Goal: Information Seeking & Learning: Learn about a topic

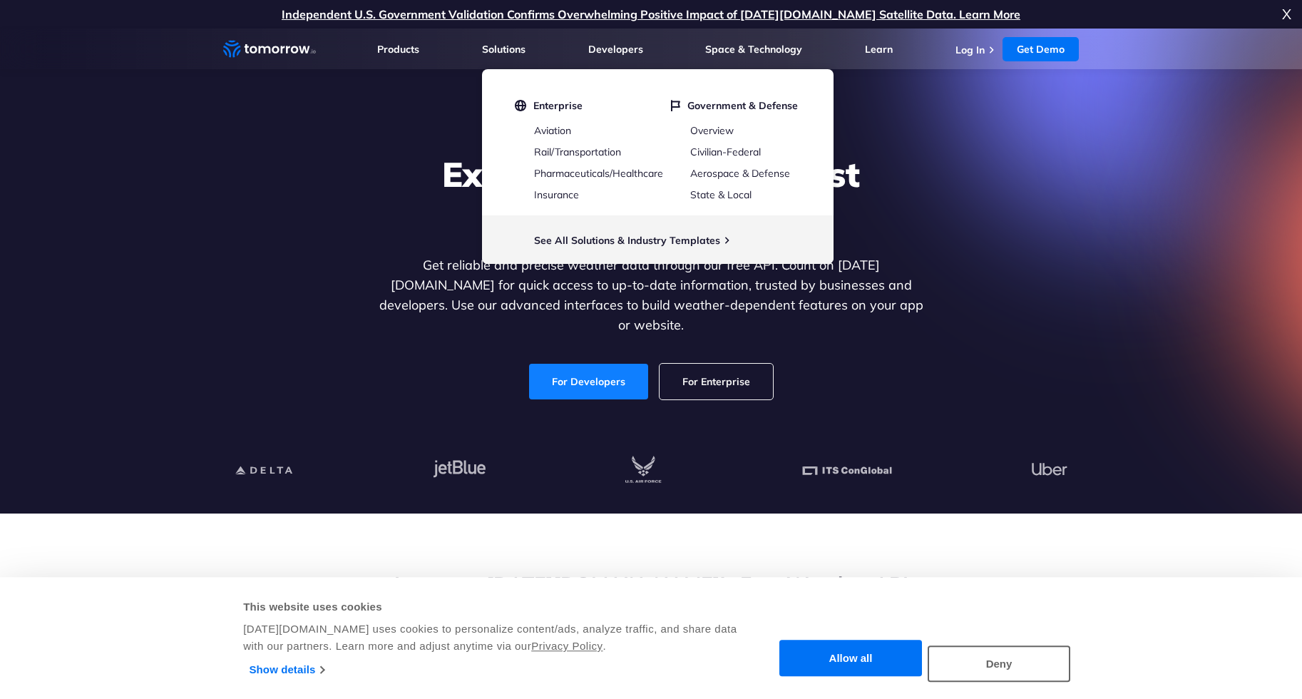
click at [604, 372] on link "For Developers" at bounding box center [588, 382] width 119 height 36
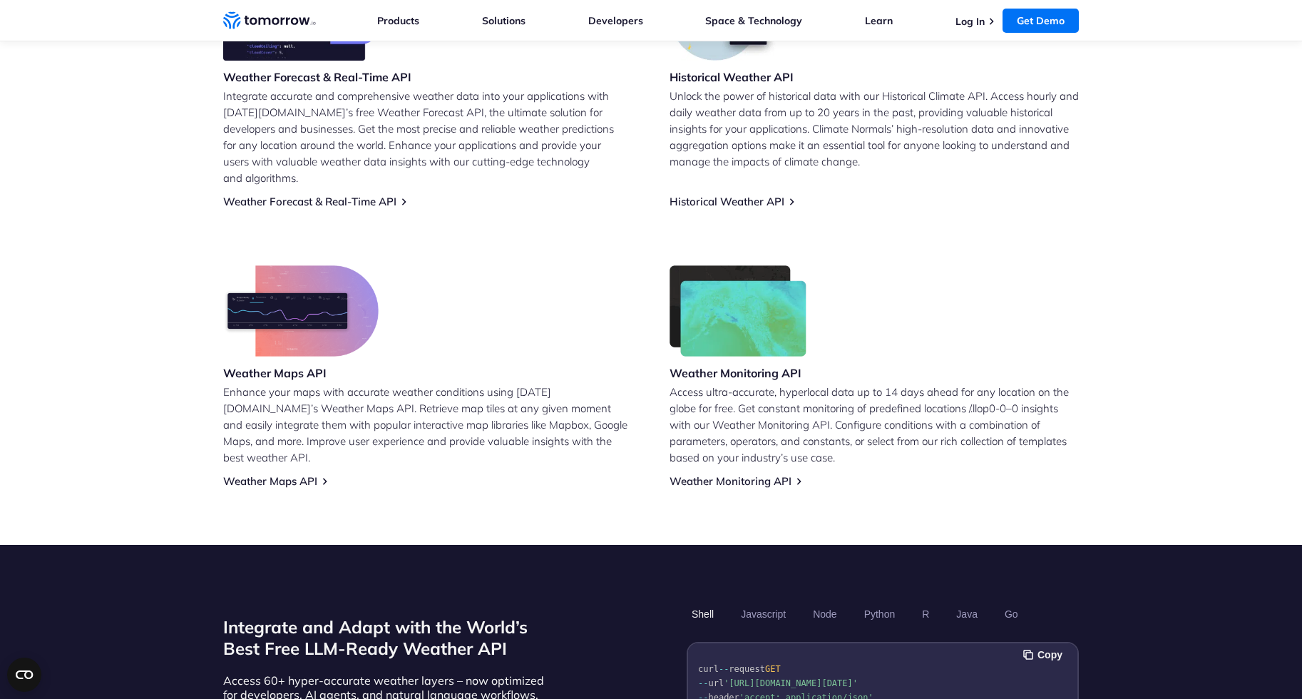
scroll to position [685, 0]
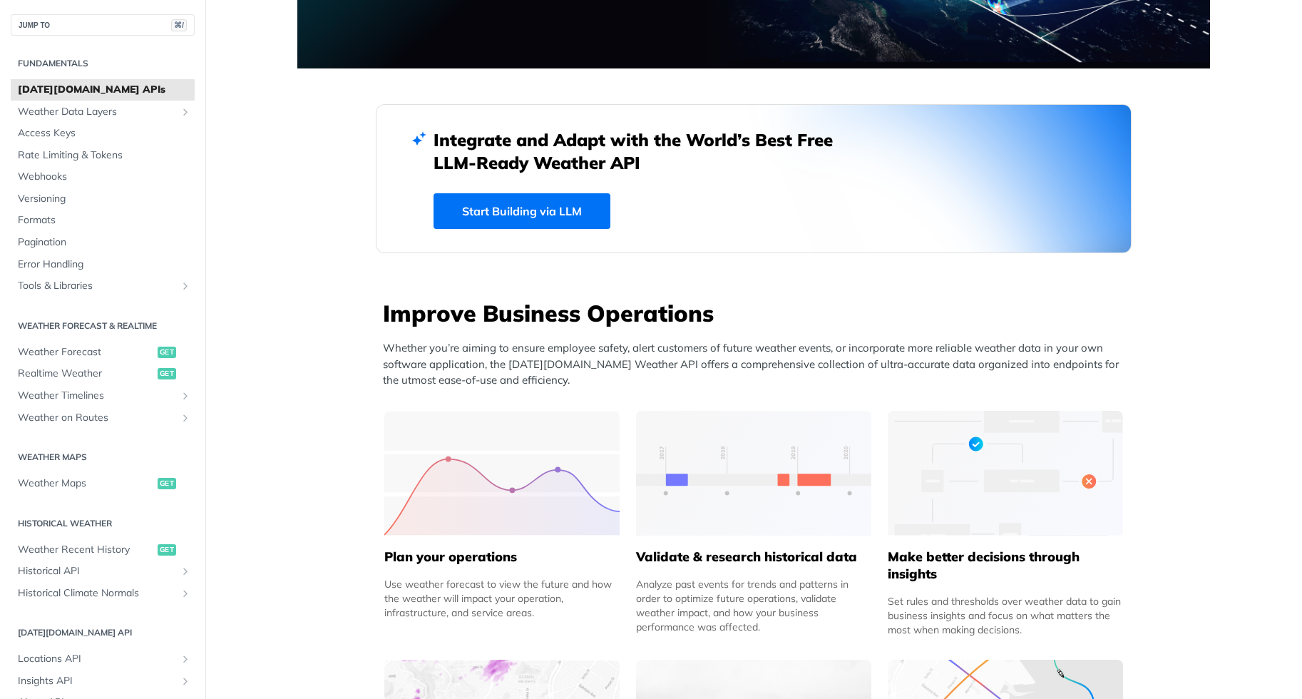
scroll to position [460, 0]
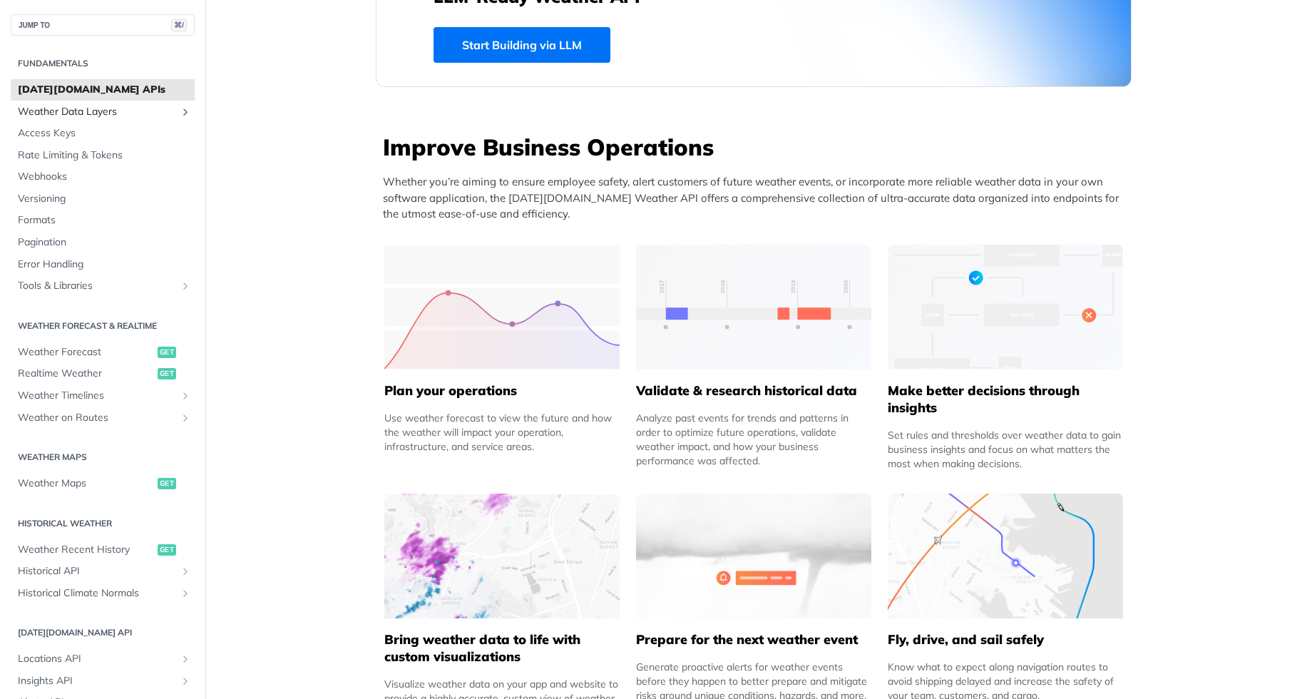
click at [81, 108] on span "Weather Data Layers" at bounding box center [97, 112] width 158 height 14
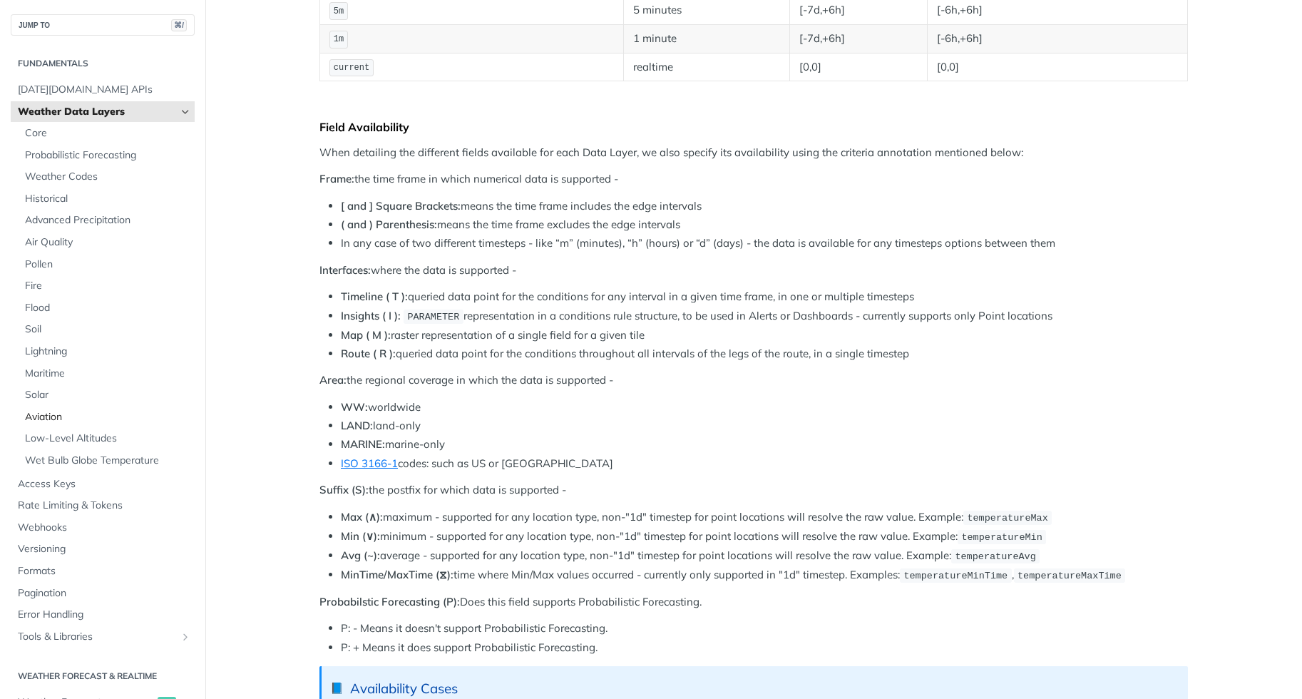
click at [54, 417] on span "Aviation" at bounding box center [108, 417] width 166 height 14
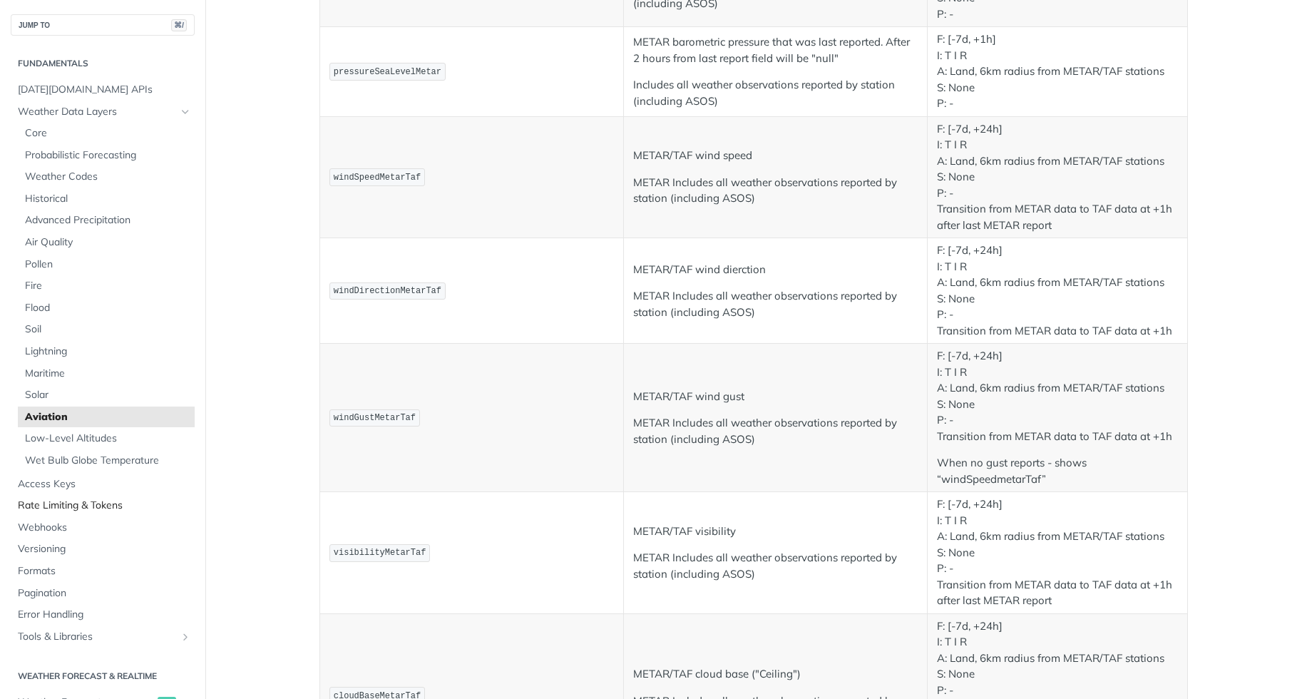
click at [69, 508] on span "Rate Limiting & Tokens" at bounding box center [104, 505] width 173 height 14
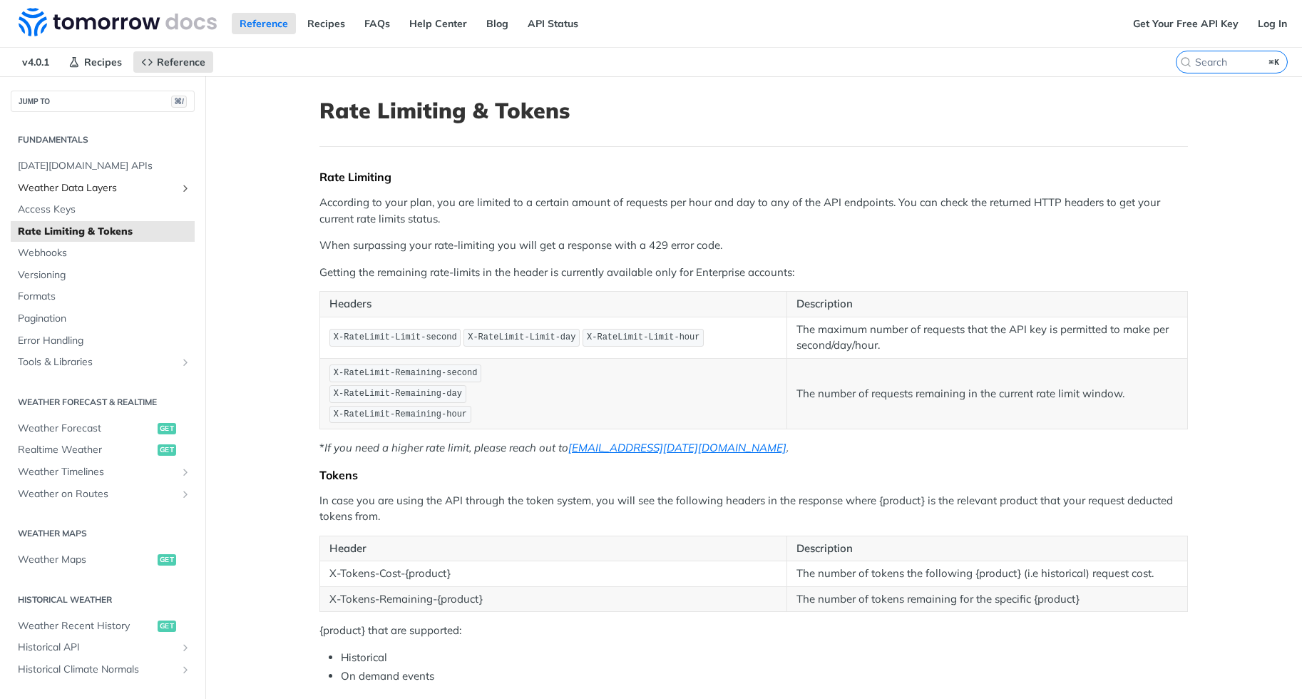
click at [64, 187] on span "Weather Data Layers" at bounding box center [97, 188] width 158 height 14
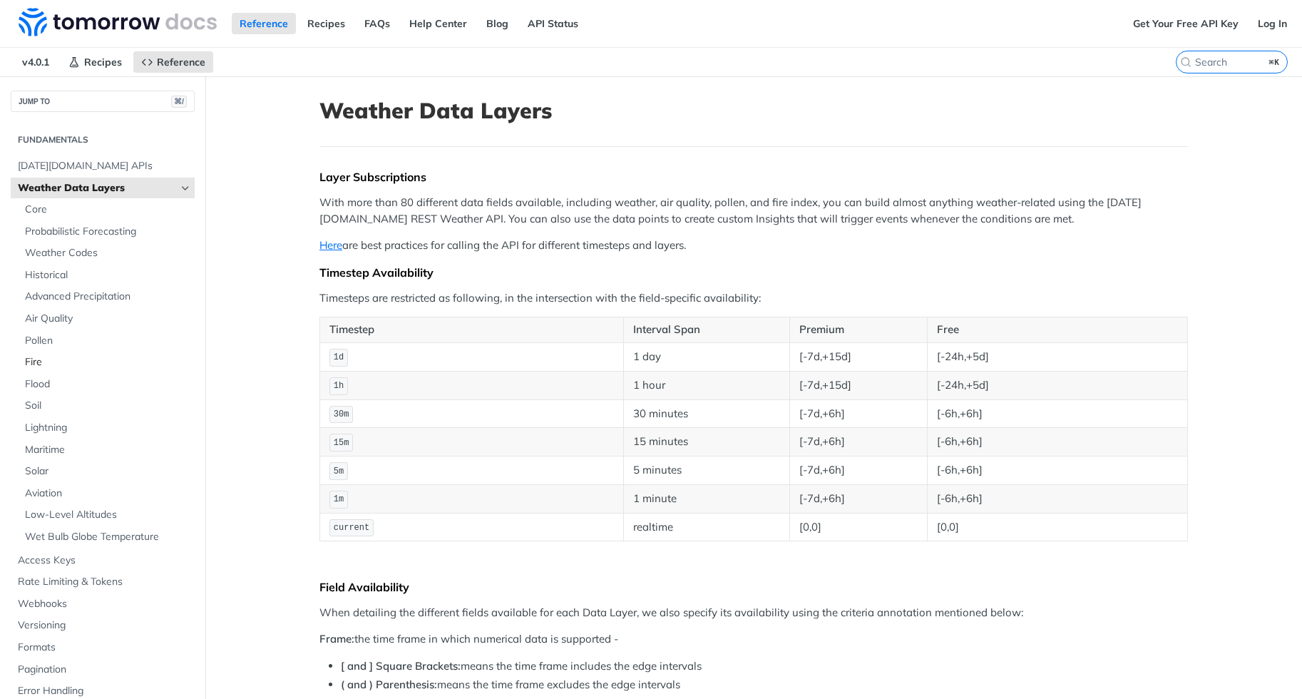
click at [48, 361] on span "Fire" at bounding box center [108, 362] width 166 height 14
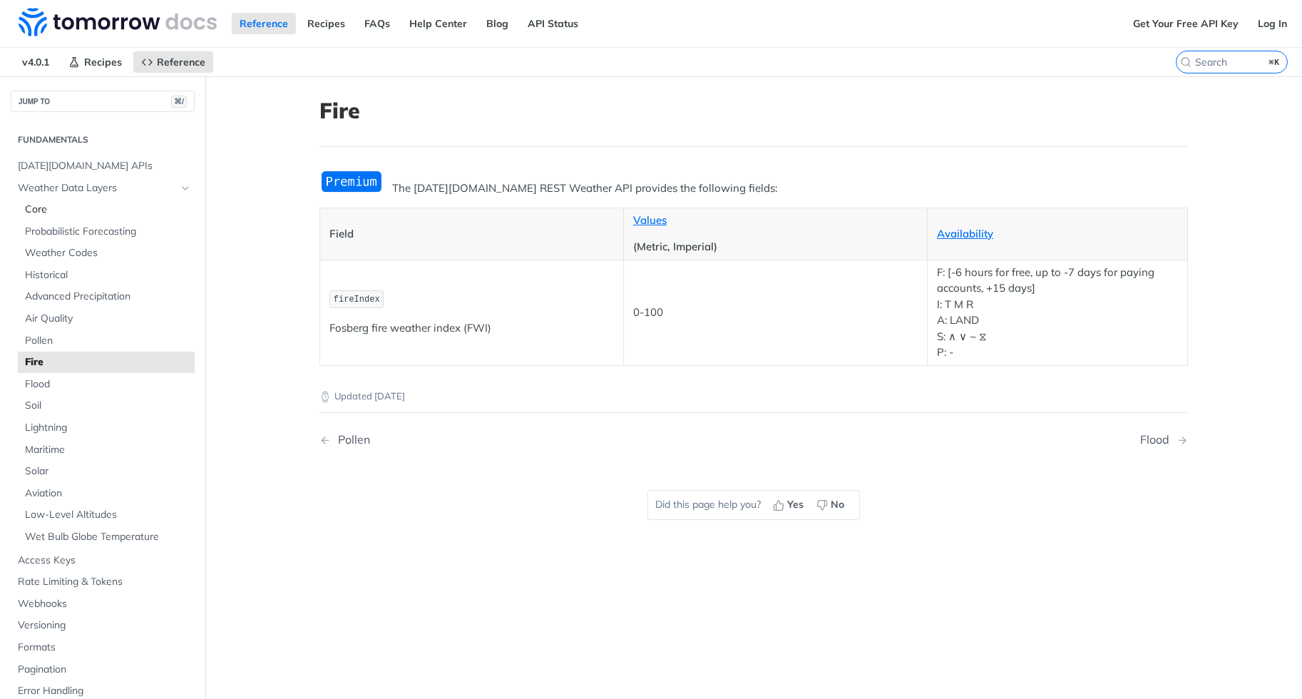
click at [58, 208] on span "Core" at bounding box center [108, 209] width 166 height 14
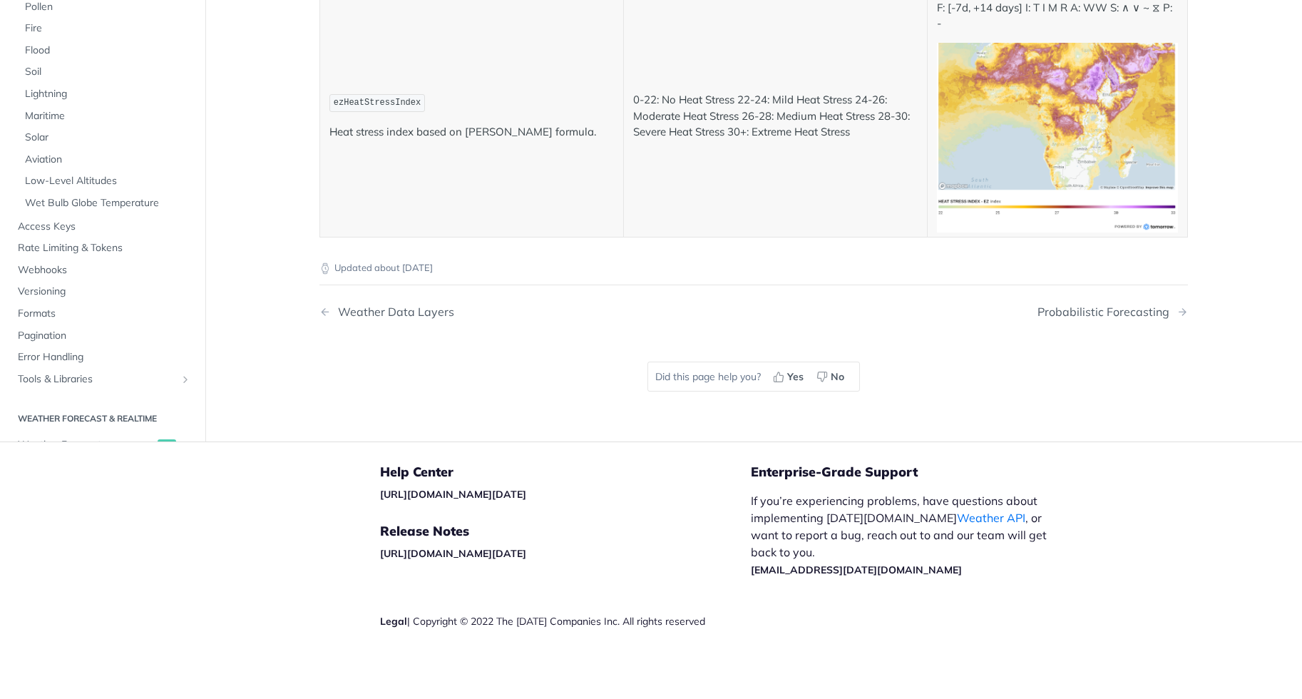
scroll to position [7499, 0]
